Goal: Task Accomplishment & Management: Manage account settings

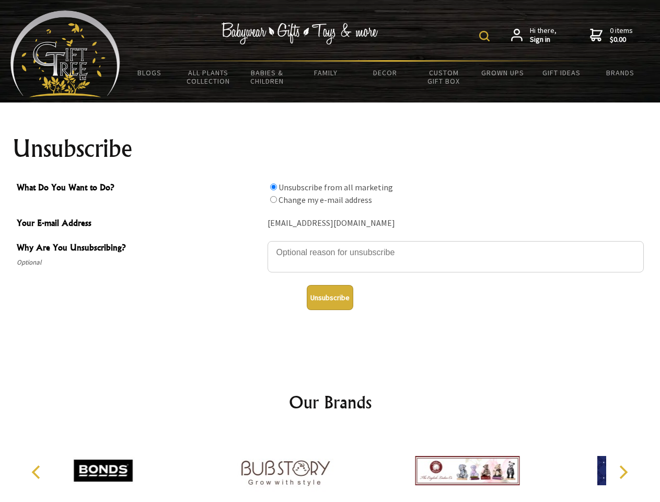
click at [486, 36] on img at bounding box center [484, 36] width 10 height 10
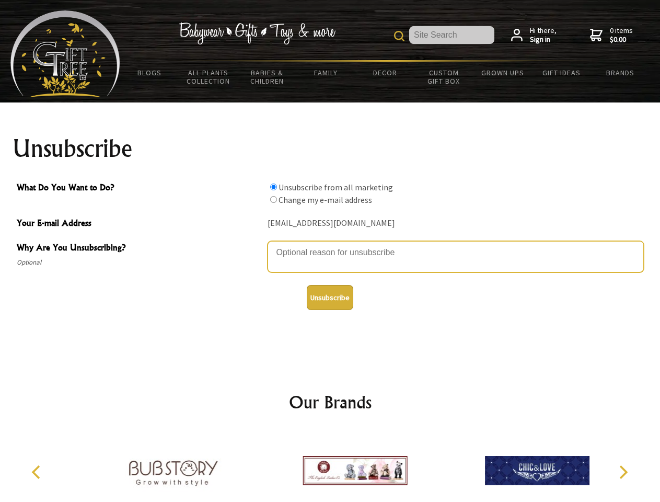
click at [330, 245] on textarea "Why Are You Unsubscribing?" at bounding box center [456, 256] width 376 height 31
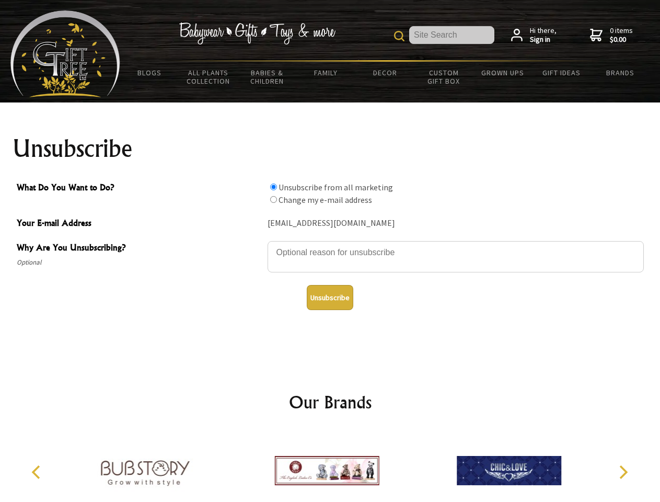
click at [273, 187] on input "What Do You Want to Do?" at bounding box center [273, 186] width 7 height 7
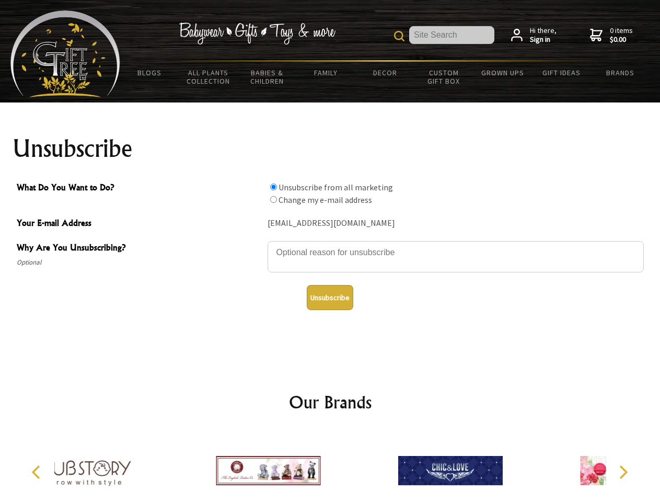
click at [273, 199] on input "What Do You Want to Do?" at bounding box center [273, 199] width 7 height 7
radio input "true"
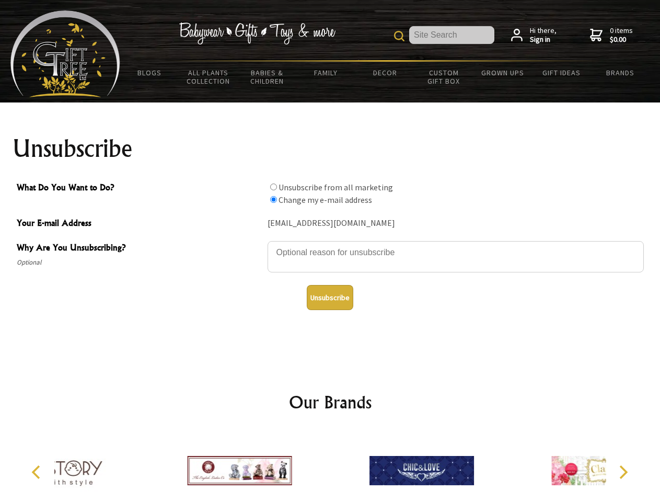
click at [330, 297] on button "Unsubscribe" at bounding box center [330, 297] width 47 height 25
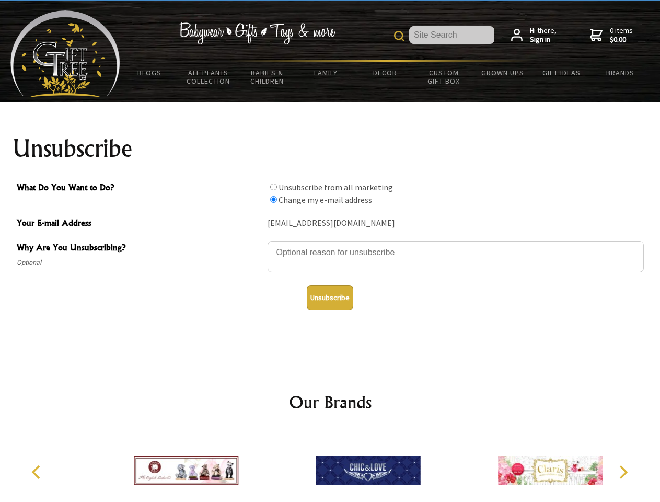
click at [38, 472] on icon "Previous" at bounding box center [37, 472] width 14 height 14
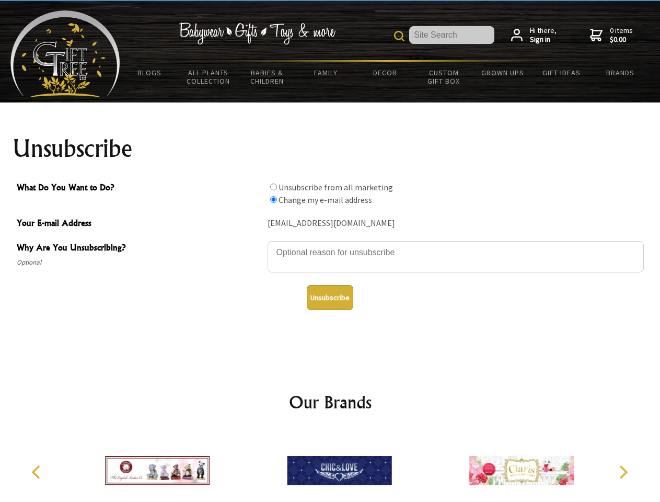
click at [623, 472] on icon "Next" at bounding box center [622, 472] width 14 height 14
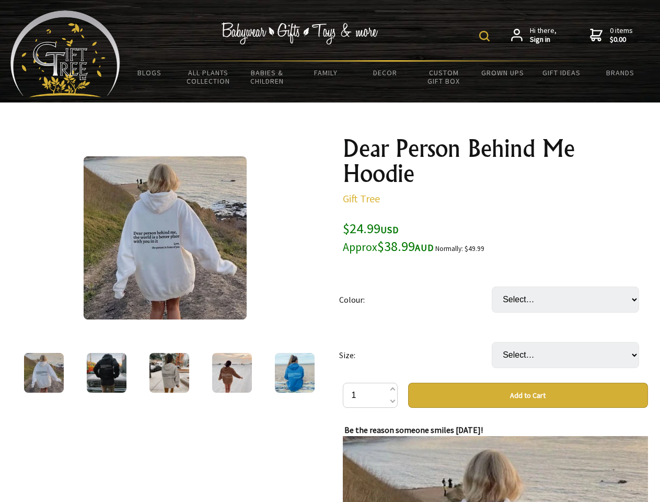
click at [486, 36] on img at bounding box center [484, 36] width 10 height 10
